Goal: Transaction & Acquisition: Register for event/course

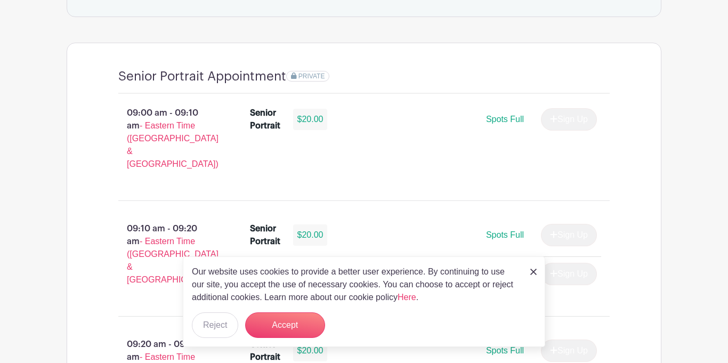
scroll to position [704, 0]
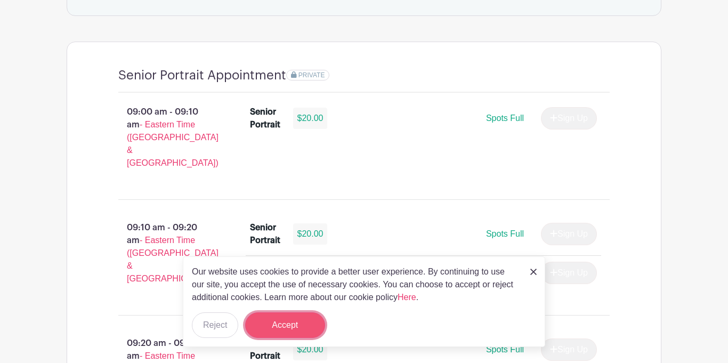
click at [293, 321] on button "Accept" at bounding box center [285, 325] width 80 height 26
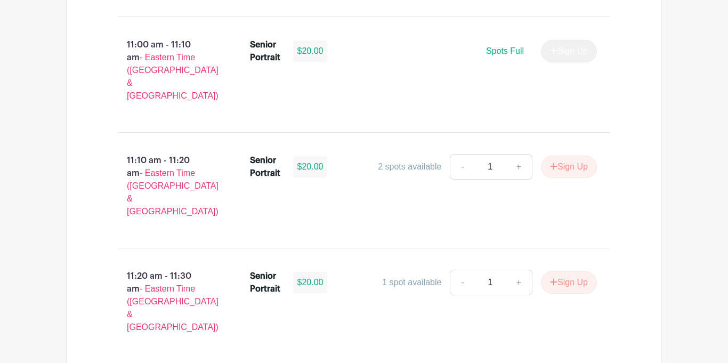
scroll to position [2160, 0]
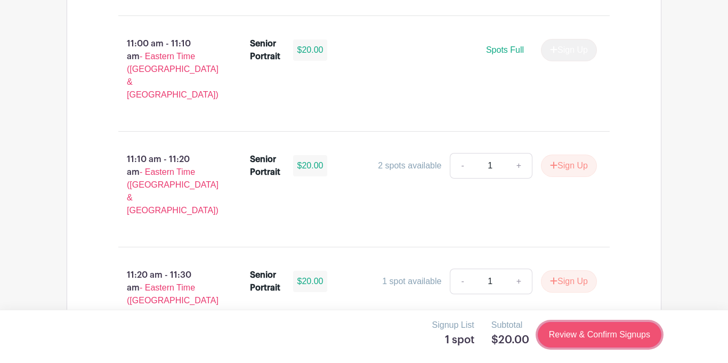
click at [622, 333] on link "Review & Confirm Signups" at bounding box center [600, 335] width 124 height 26
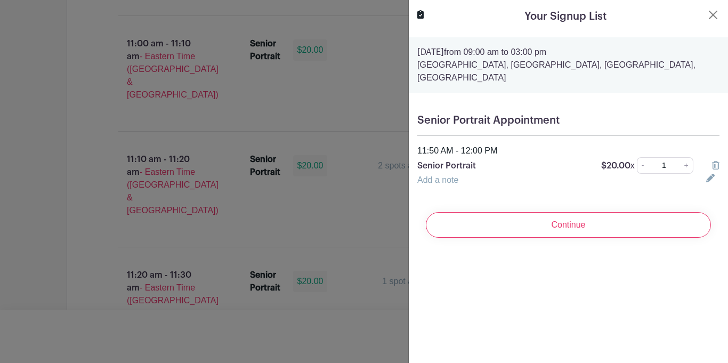
click at [717, 167] on icon at bounding box center [715, 165] width 7 height 9
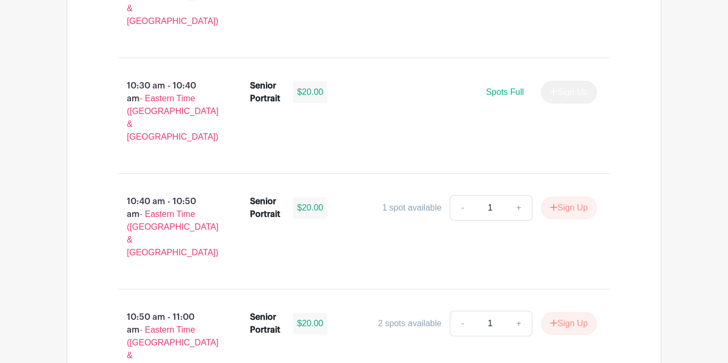
scroll to position [1773, 0]
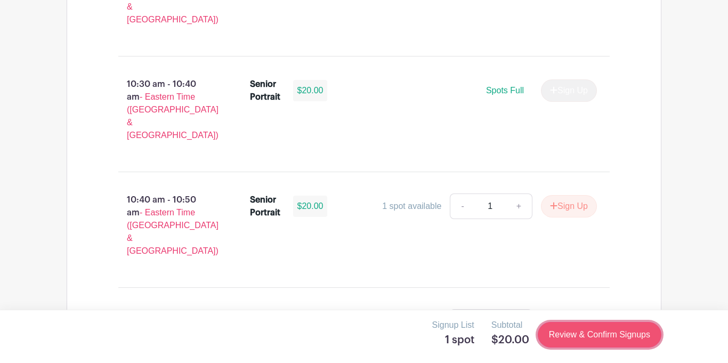
click at [593, 334] on link "Review & Confirm Signups" at bounding box center [600, 335] width 124 height 26
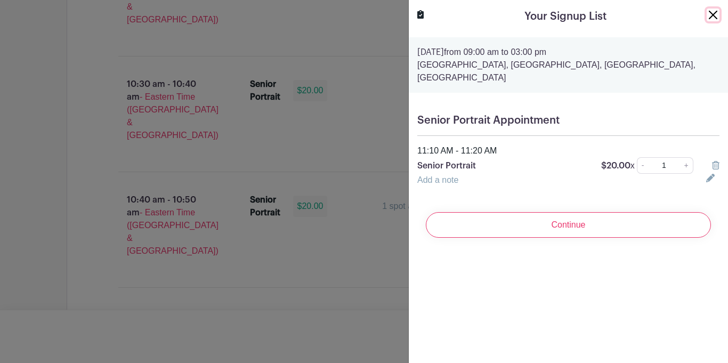
click at [712, 14] on button "Close" at bounding box center [713, 15] width 13 height 13
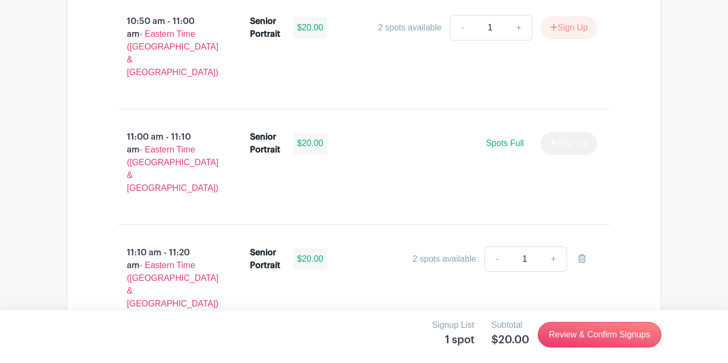
scroll to position [2069, 0]
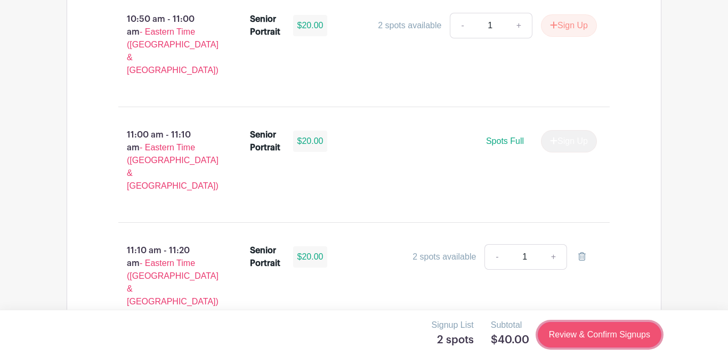
click at [551, 327] on link "Review & Confirm Signups" at bounding box center [600, 335] width 124 height 26
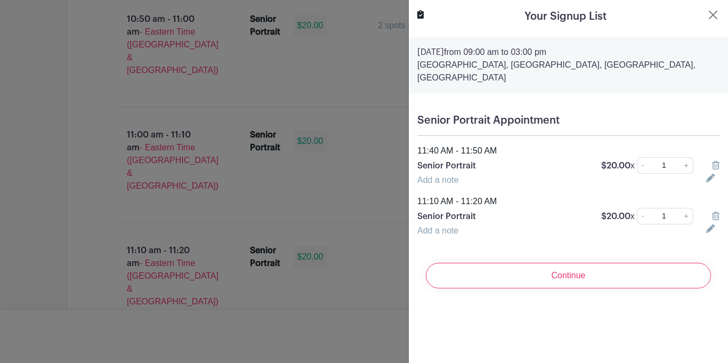
click at [712, 217] on icon at bounding box center [715, 216] width 7 height 9
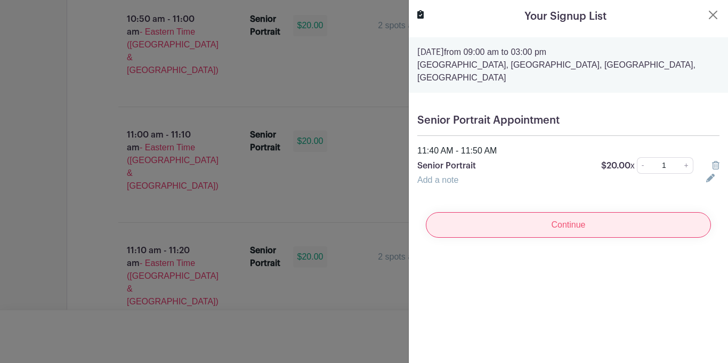
click at [546, 227] on input "Continue" at bounding box center [568, 225] width 285 height 26
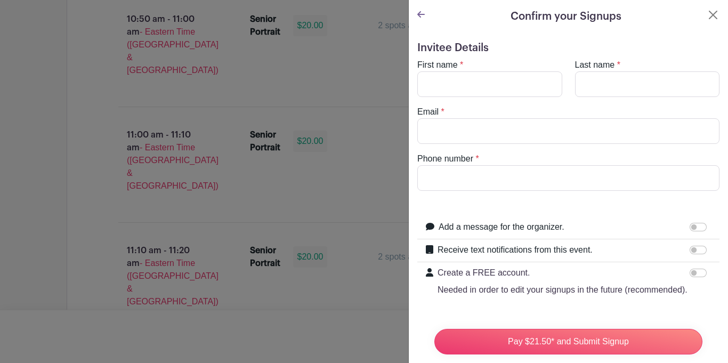
click at [439, 66] on label "First name" at bounding box center [437, 65] width 41 height 13
click at [439, 71] on input "First name" at bounding box center [489, 84] width 145 height 26
type input "Jamarion"
click at [615, 91] on input "Last name" at bounding box center [647, 84] width 145 height 26
type input "Green"
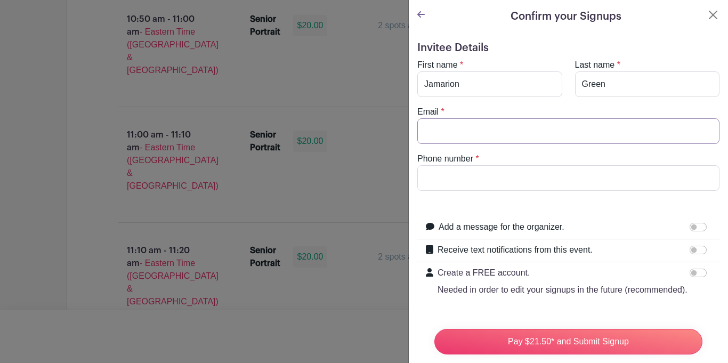
click at [563, 131] on input "Email" at bounding box center [568, 131] width 302 height 26
type input "[EMAIL_ADDRESS][DOMAIN_NAME]"
type input "8644470791"
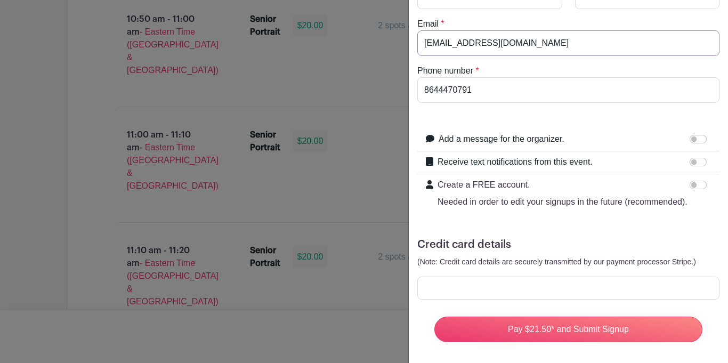
scroll to position [93, 0]
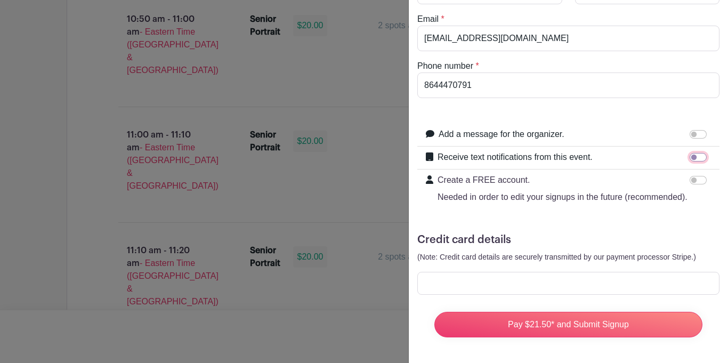
click at [699, 155] on input "Receive text notifications from this event." at bounding box center [698, 157] width 17 height 9
checkbox input "true"
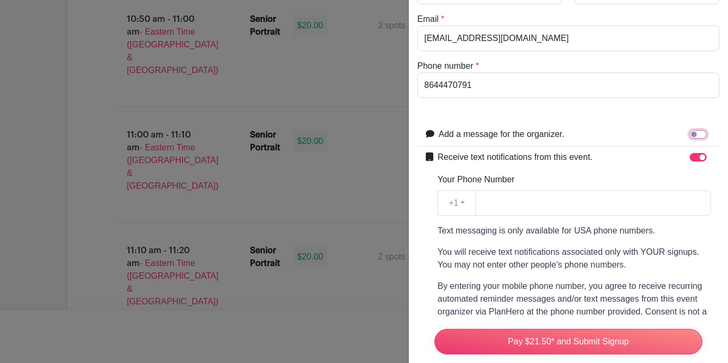
click at [701, 132] on input "Add a message for the organizer." at bounding box center [698, 134] width 17 height 9
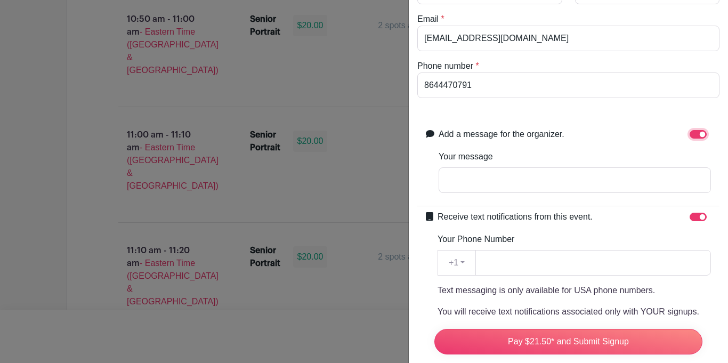
click at [701, 132] on input "Add a message for the organizer." at bounding box center [698, 134] width 17 height 9
checkbox input "false"
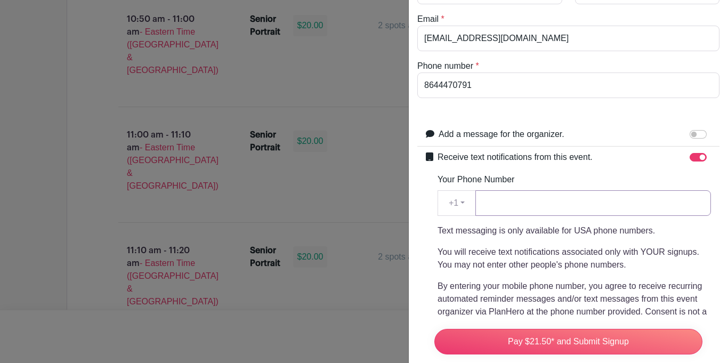
click at [672, 207] on input "Your Phone Number" at bounding box center [593, 203] width 236 height 26
type input "8644470791"
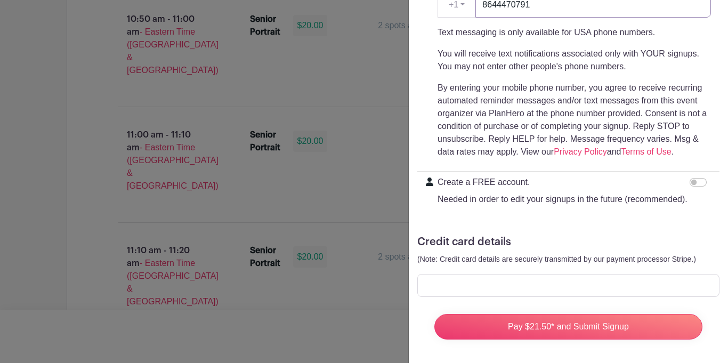
scroll to position [293, 0]
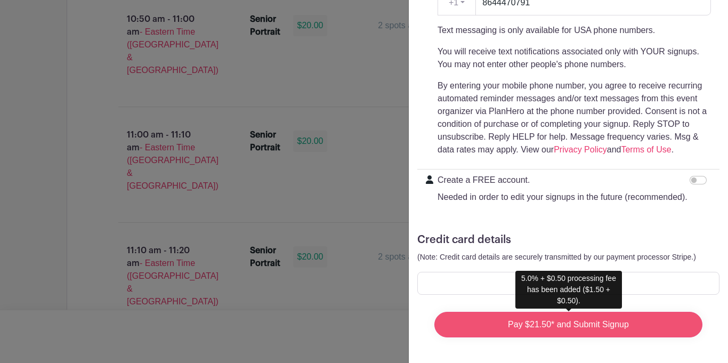
click at [477, 331] on input "Pay $21.50* and Submit Signup" at bounding box center [568, 325] width 268 height 26
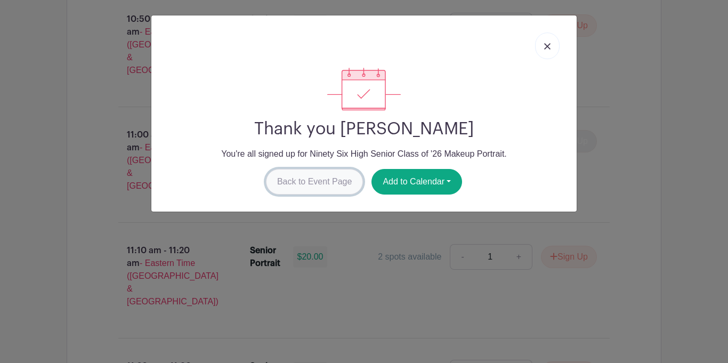
click at [325, 180] on link "Back to Event Page" at bounding box center [315, 182] width 98 height 26
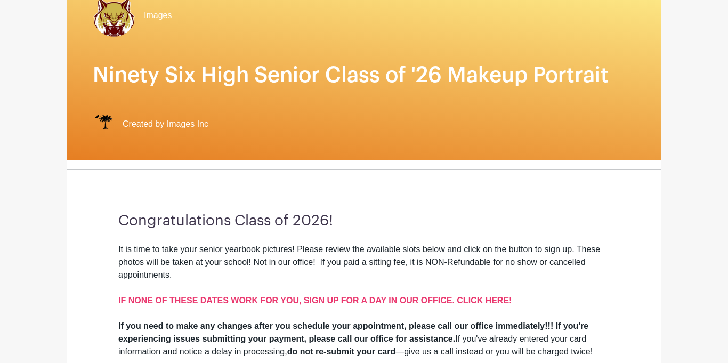
scroll to position [117, 0]
click at [286, 69] on h1 "Ninety Six High Senior Class of '26 Makeup Portrait" at bounding box center [364, 75] width 543 height 26
